Goal: Information Seeking & Learning: Find specific fact

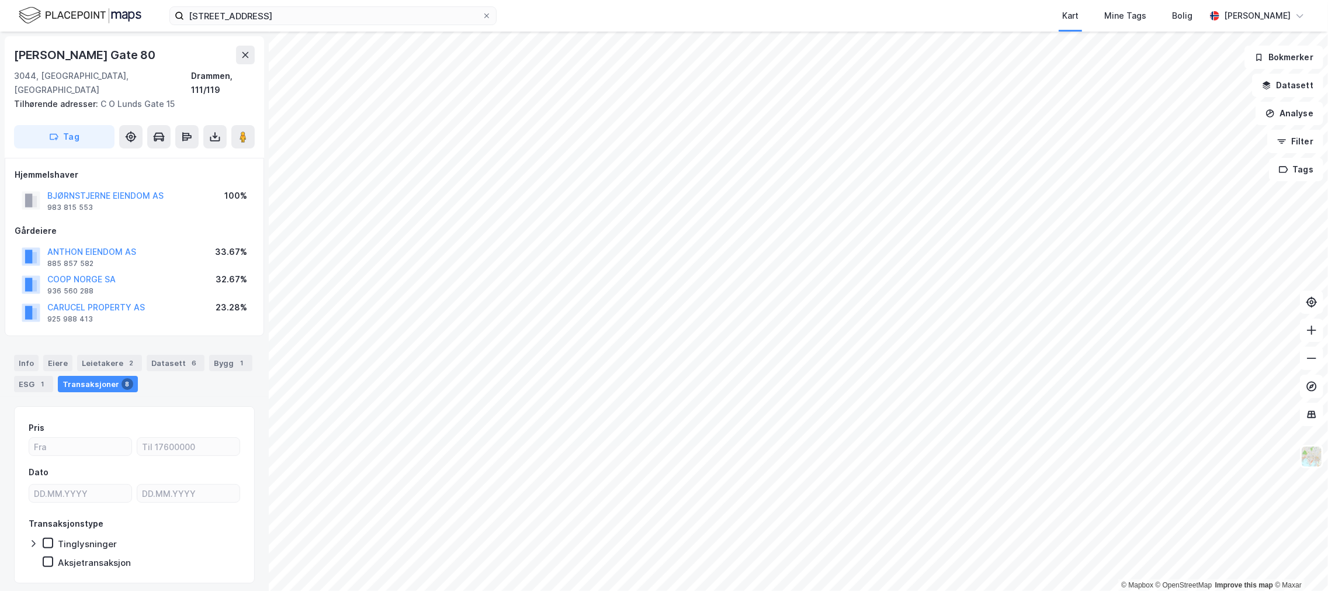
scroll to position [20, 0]
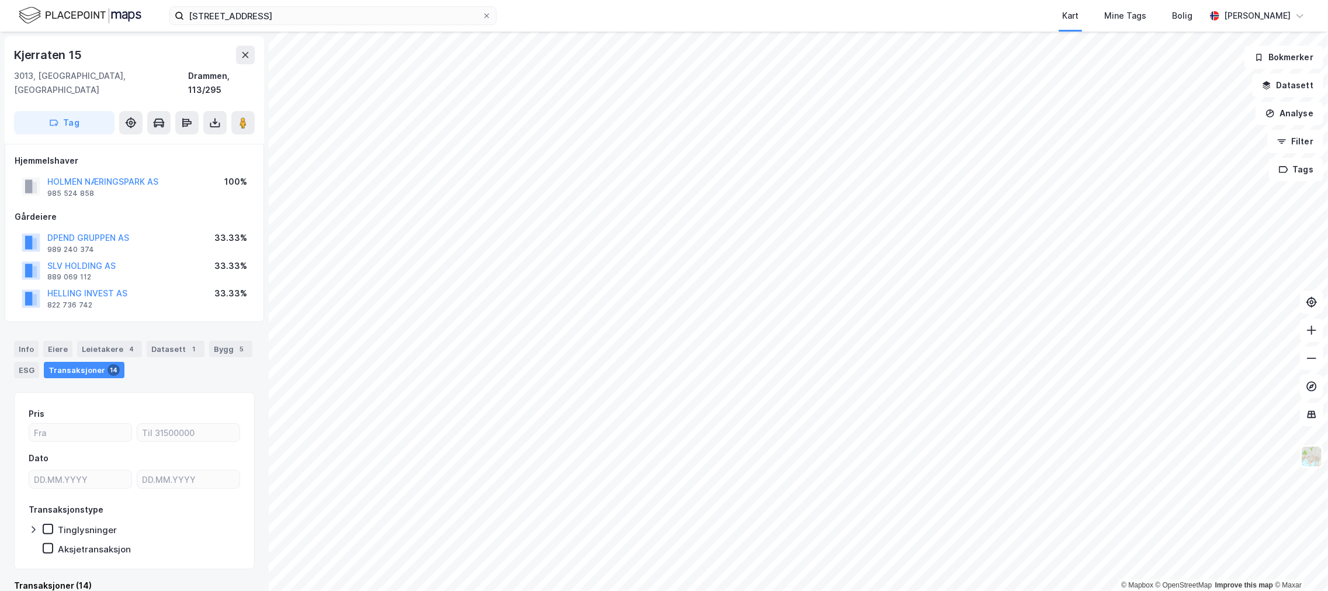
scroll to position [6, 0]
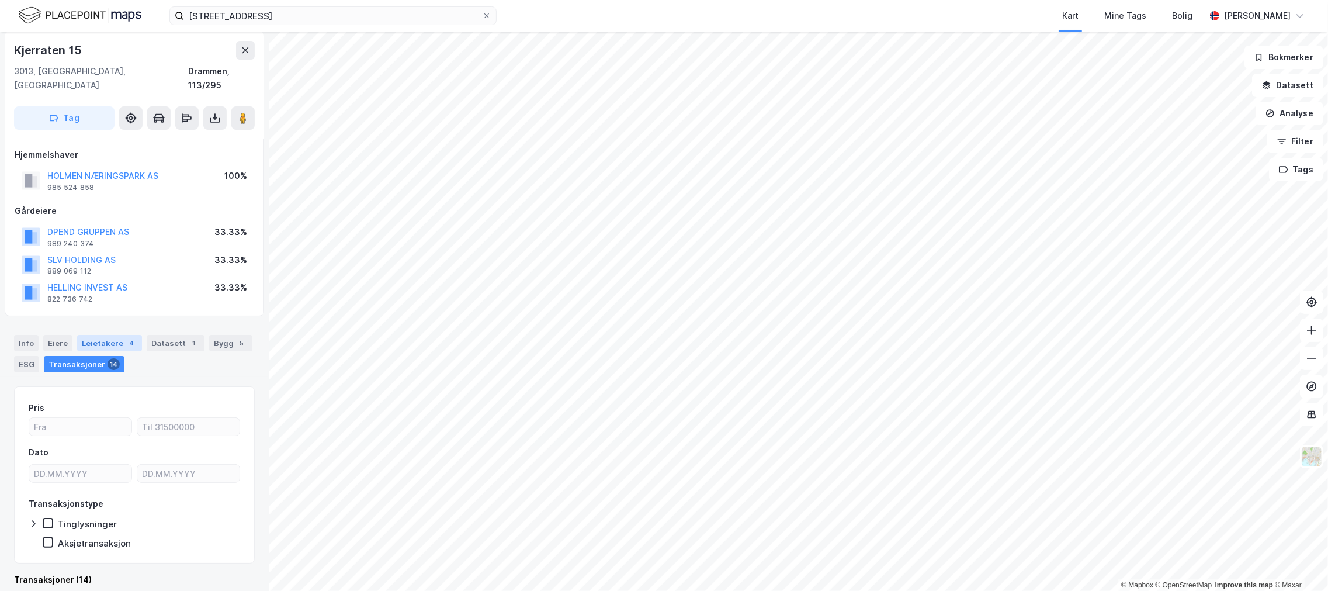
click at [116, 335] on div "Leietakere 4" at bounding box center [109, 343] width 65 height 16
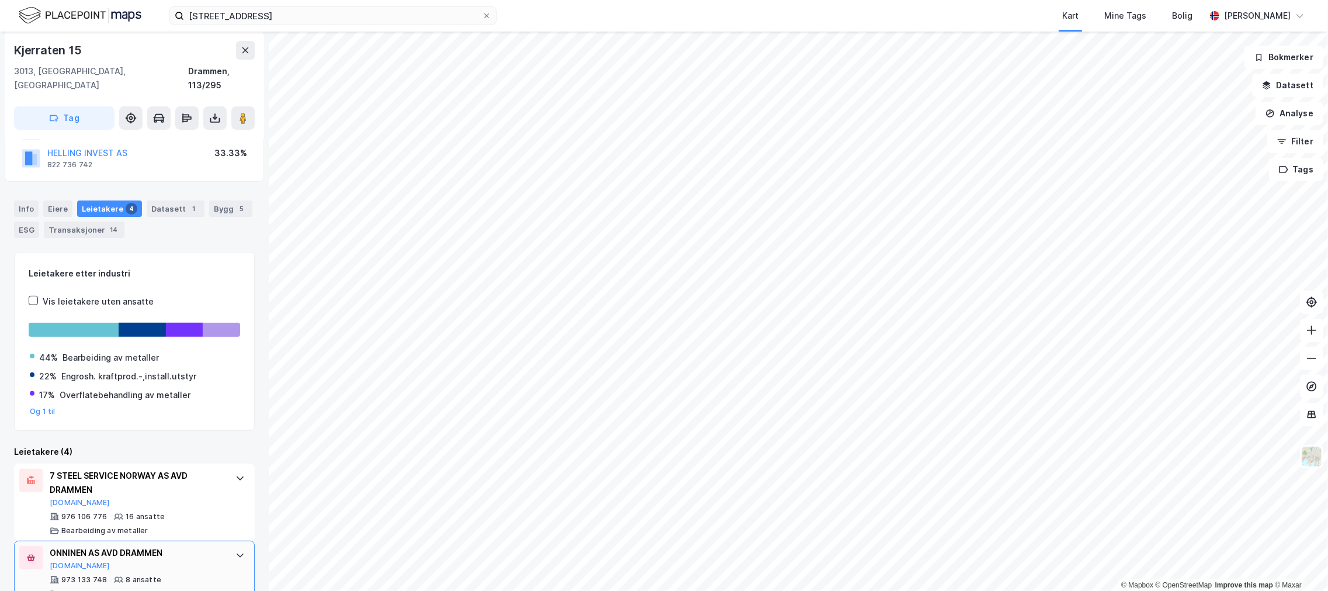
scroll to position [279, 0]
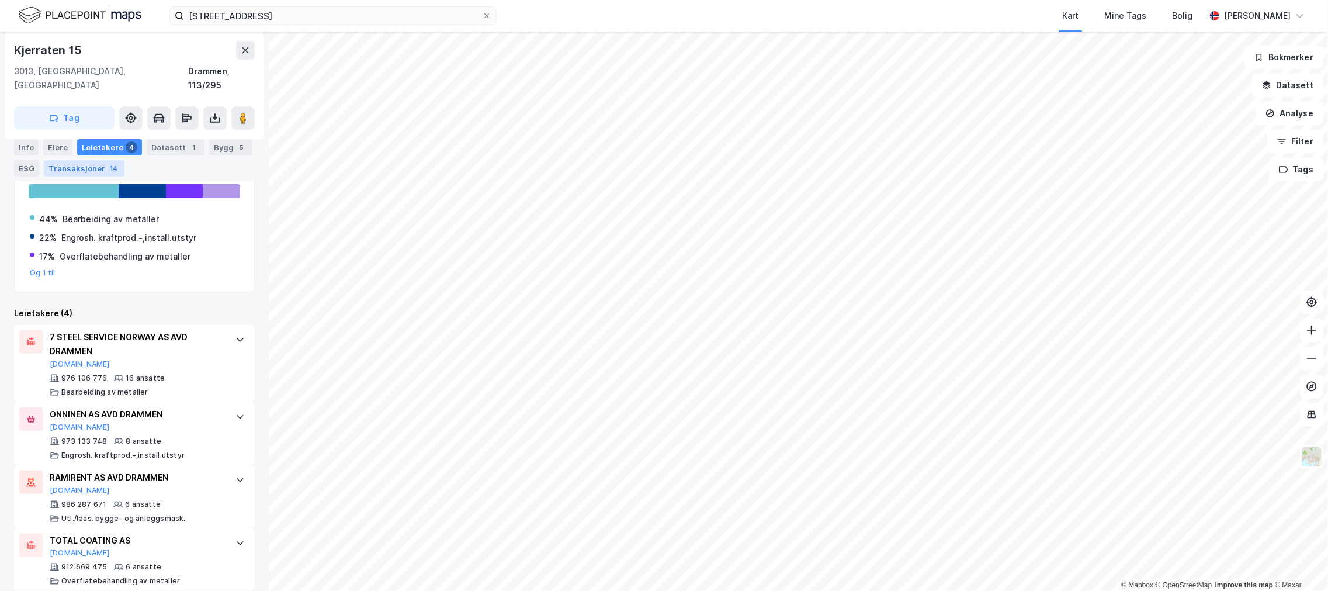
drag, startPoint x: 77, startPoint y: 158, endPoint x: 73, endPoint y: 166, distance: 8.9
click at [76, 159] on div "Info [PERSON_NAME] 4 Datasett 1 Bygg 5 ESG Transaksjoner 14" at bounding box center [134, 157] width 241 height 37
click at [73, 166] on div "Transaksjoner 14" at bounding box center [84, 168] width 81 height 16
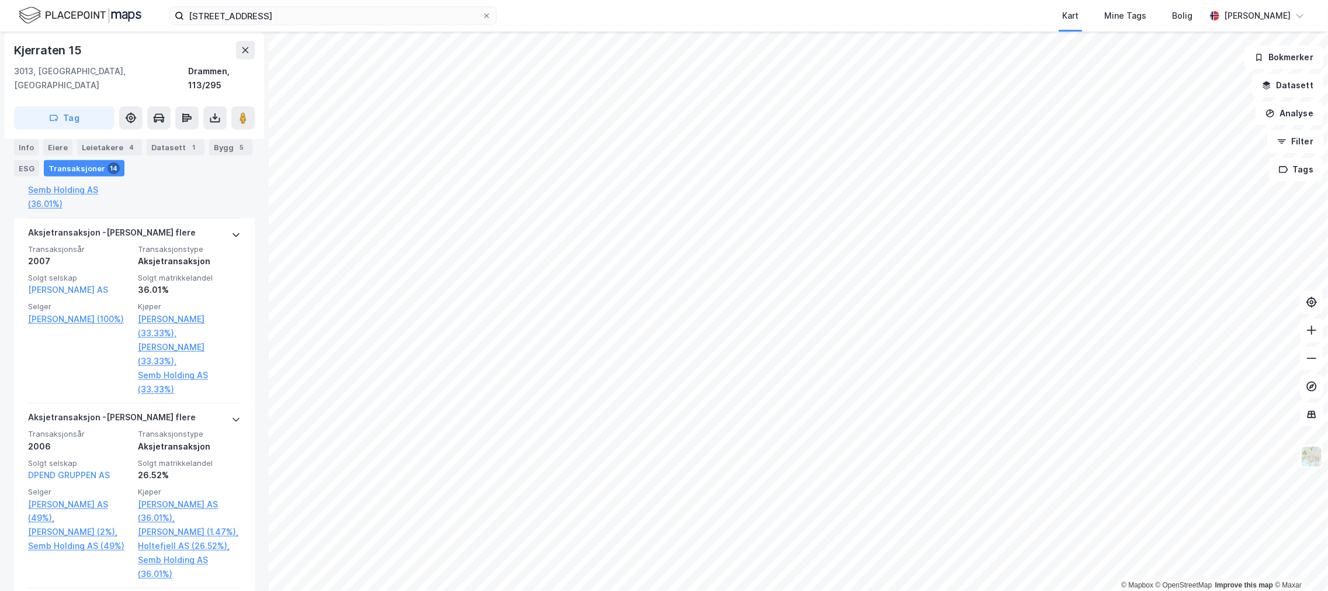
scroll to position [1317, 0]
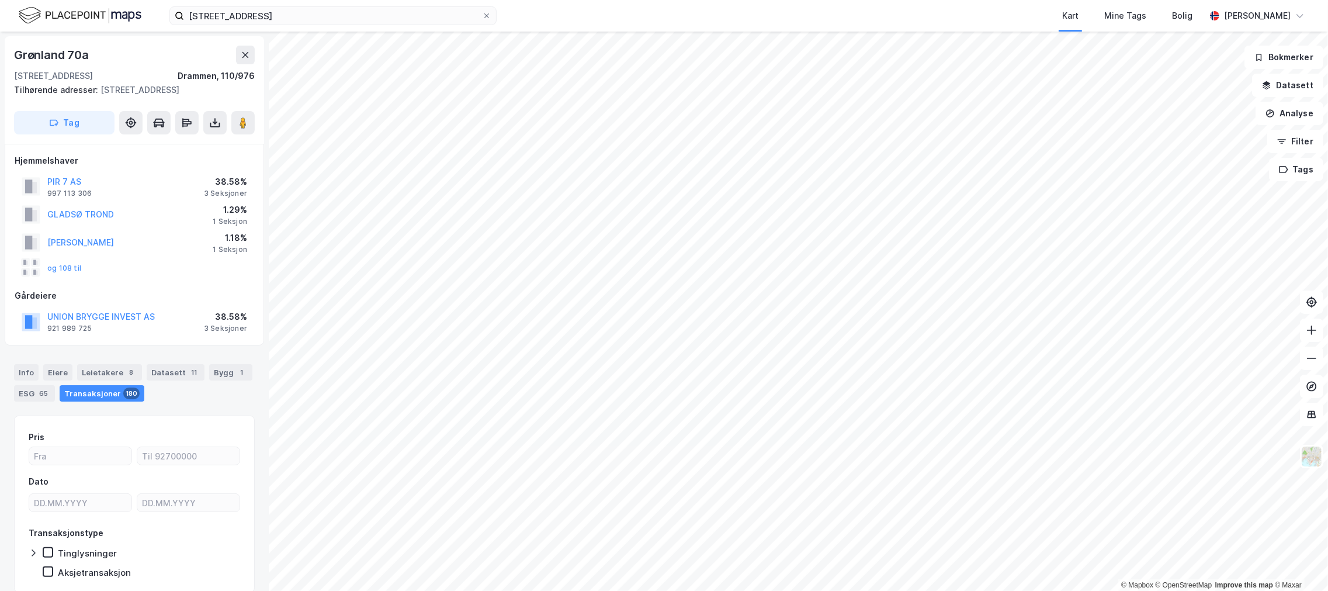
scroll to position [57, 0]
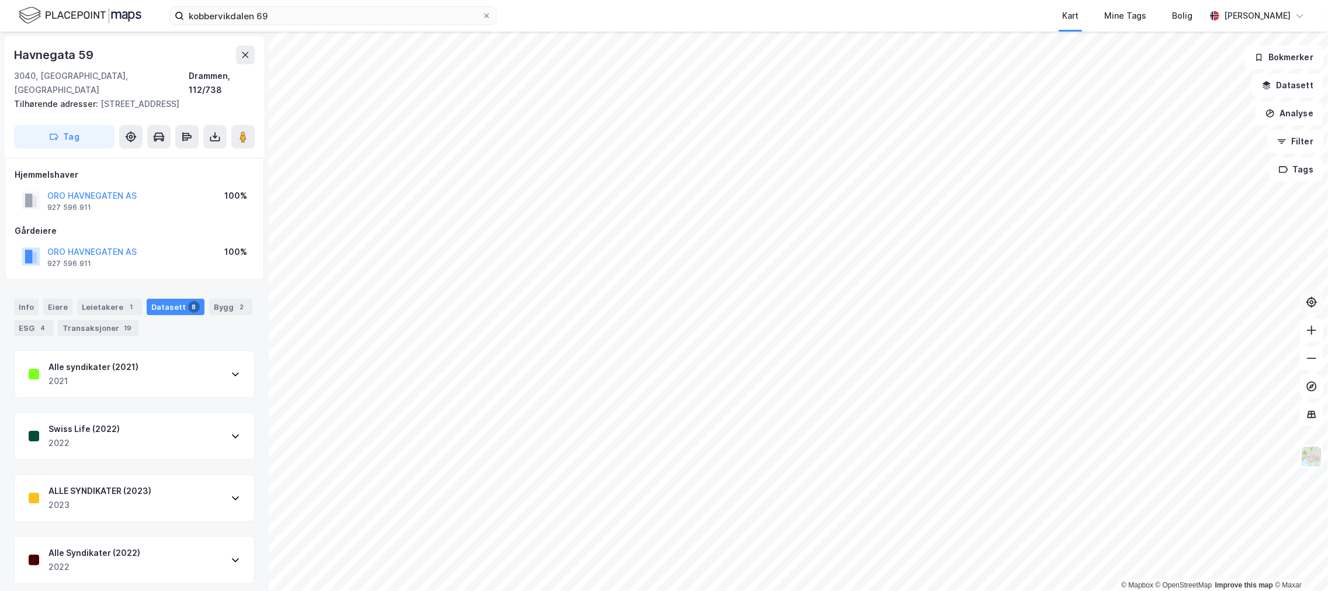
scroll to position [1, 0]
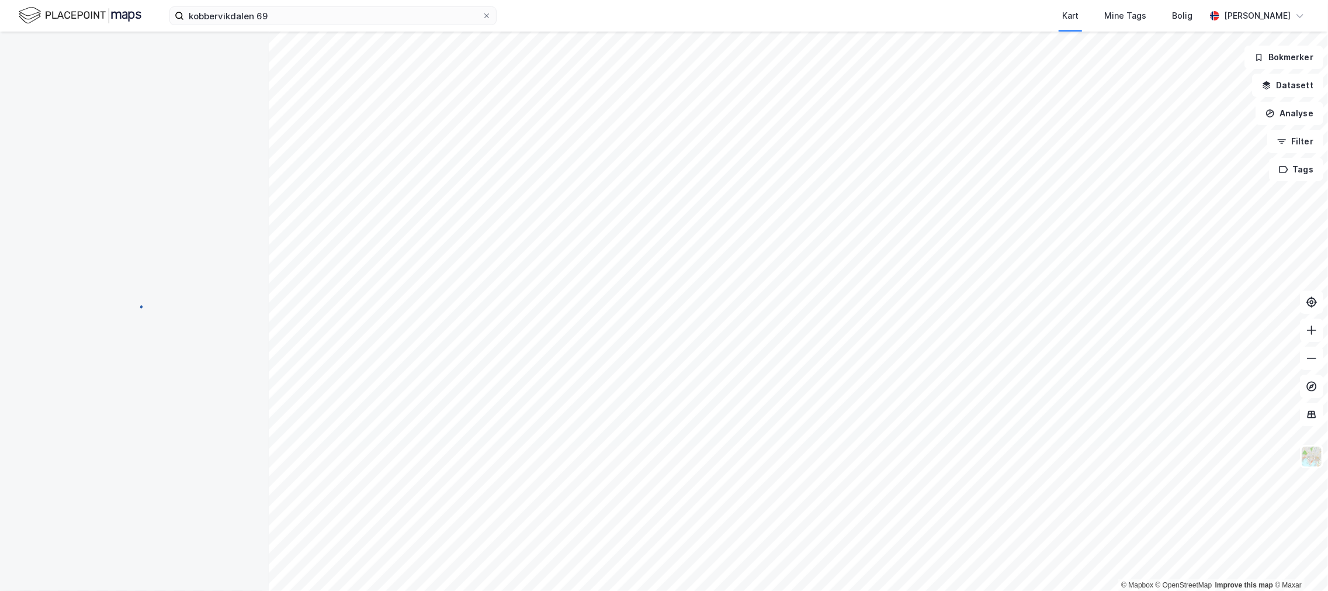
scroll to position [1, 0]
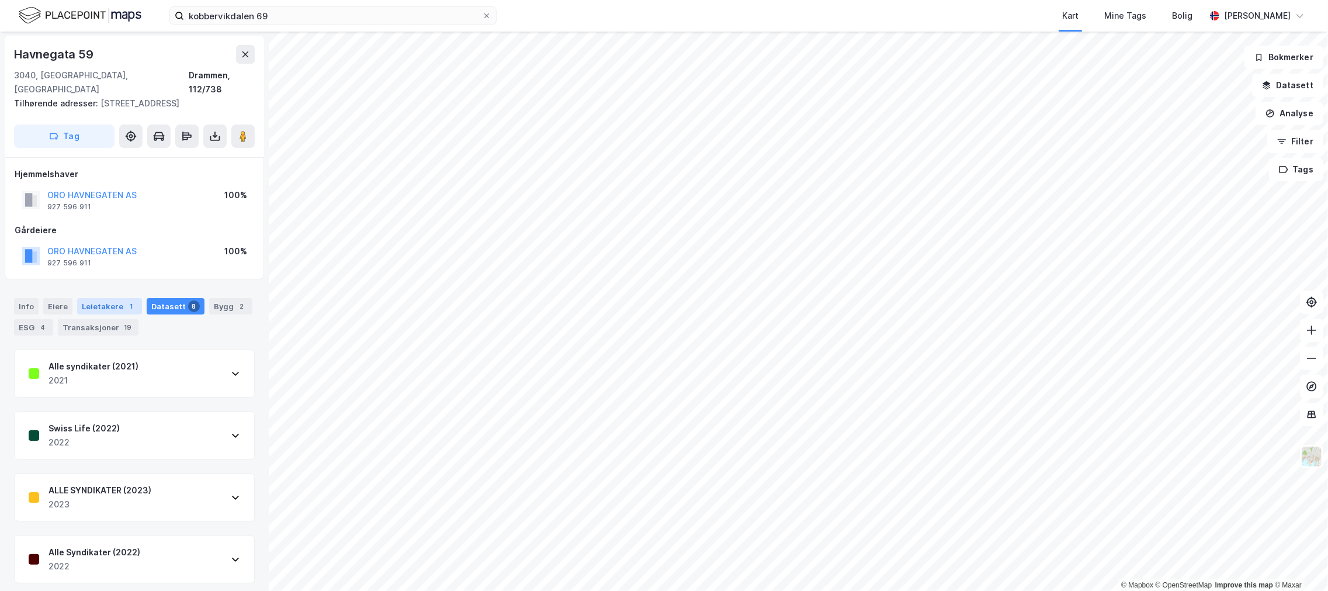
click at [107, 298] on div "Leietakere 1" at bounding box center [109, 306] width 65 height 16
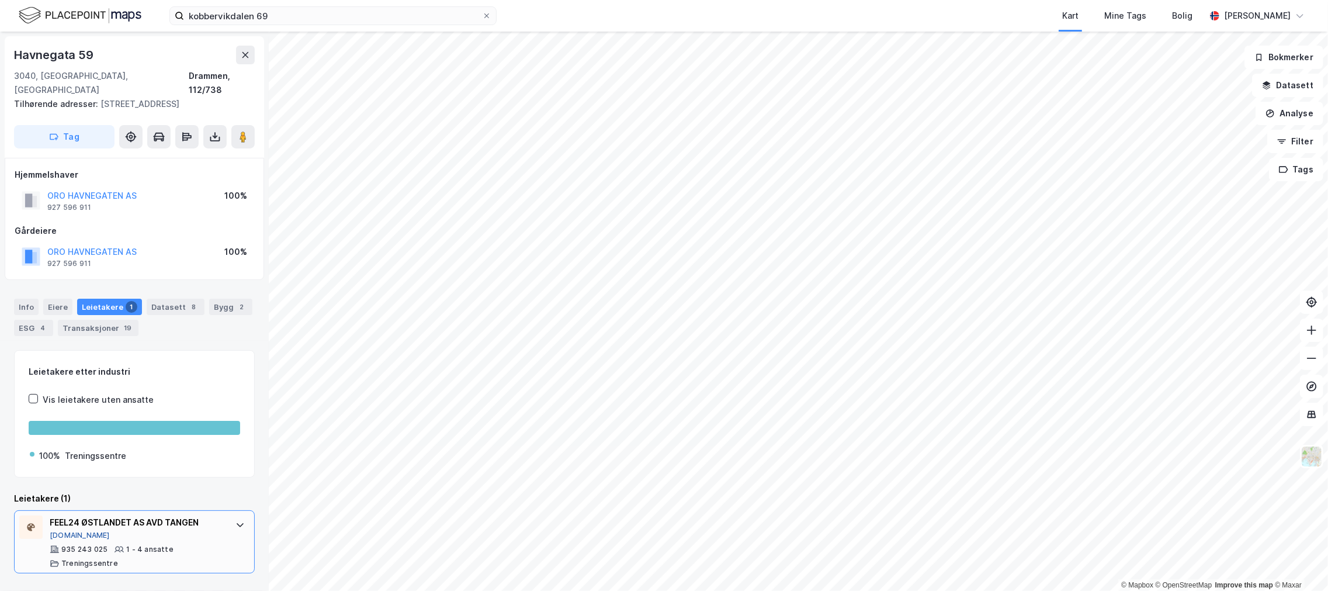
click at [65, 530] on button "[DOMAIN_NAME]" at bounding box center [80, 534] width 60 height 9
